Goal: Check status: Check status

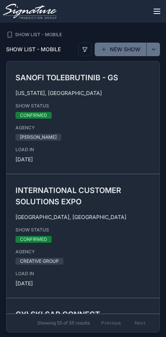
click at [153, 15] on button "scrollable content" at bounding box center [157, 11] width 18 height 18
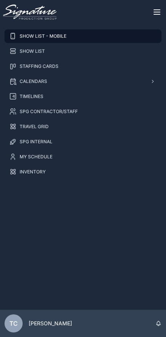
click at [22, 80] on span "CALENDARS" at bounding box center [34, 81] width 28 height 6
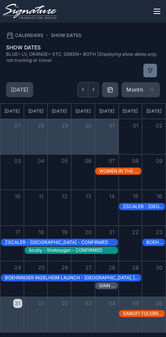
click at [93, 90] on icon "Next" at bounding box center [93, 90] width 6 height 6
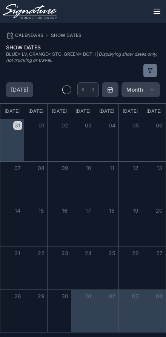
click at [93, 90] on icon "Next" at bounding box center [93, 90] width 6 height 6
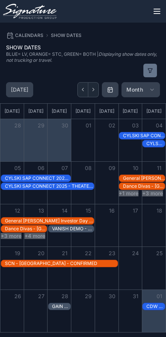
click at [94, 90] on icon "Next" at bounding box center [93, 90] width 6 height 6
